Goal: Check status: Check status

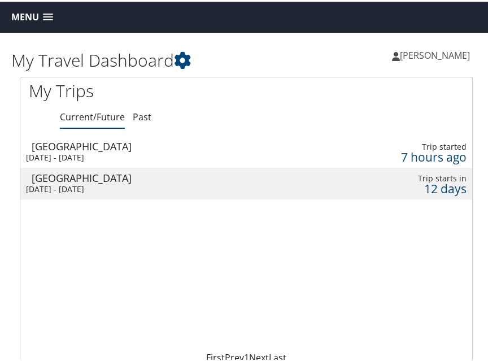
click at [71, 145] on div "[GEOGRAPHIC_DATA]" at bounding box center [164, 144] width 264 height 10
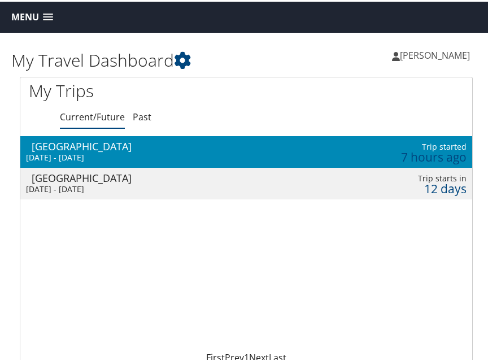
click at [71, 145] on div "[GEOGRAPHIC_DATA]" at bounding box center [164, 144] width 264 height 10
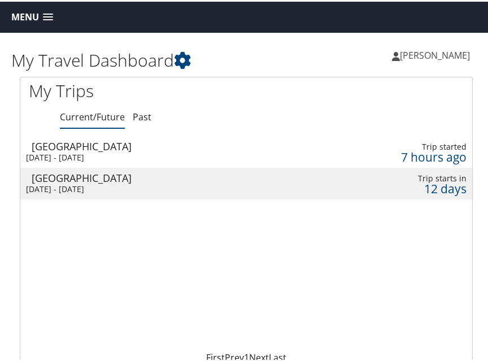
click at [71, 145] on div "[GEOGRAPHIC_DATA]" at bounding box center [164, 144] width 264 height 10
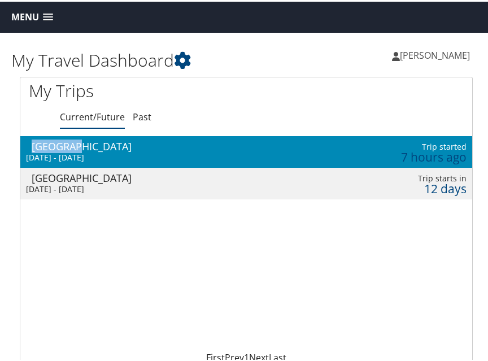
click at [182, 151] on div "[DATE] - [DATE]" at bounding box center [158, 156] width 264 height 10
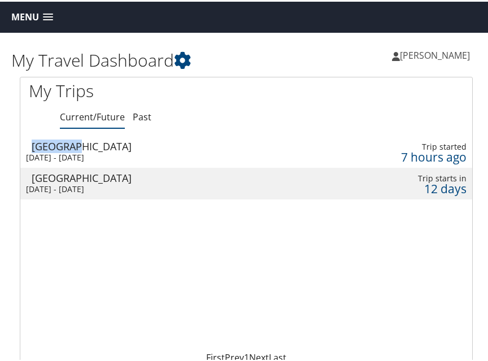
click at [233, 143] on div "[GEOGRAPHIC_DATA]" at bounding box center [164, 144] width 264 height 10
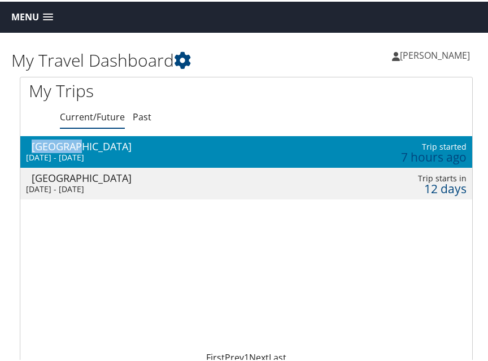
click at [69, 153] on div "[DATE] - [DATE]" at bounding box center [158, 156] width 264 height 10
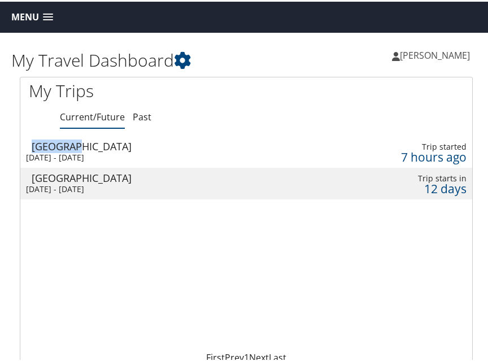
click at [44, 137] on td "[GEOGRAPHIC_DATA] [DATE] - [DATE]" at bounding box center [157, 150] width 275 height 32
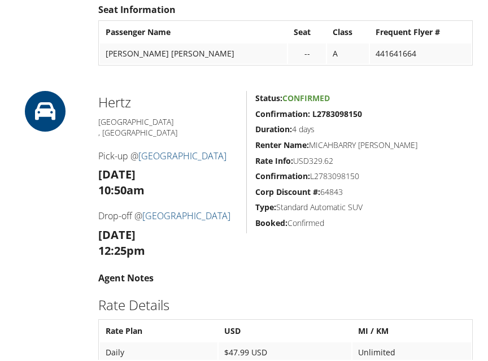
scroll to position [813, 0]
